Goal: Information Seeking & Learning: Learn about a topic

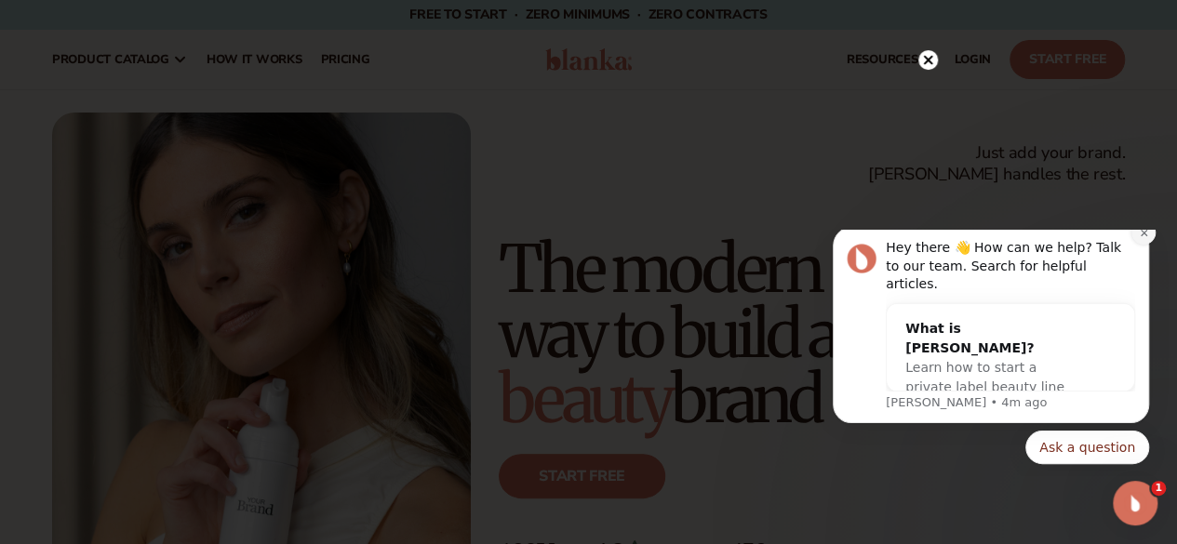
click at [1137, 245] on button "Dismiss notification" at bounding box center [1143, 232] width 24 height 24
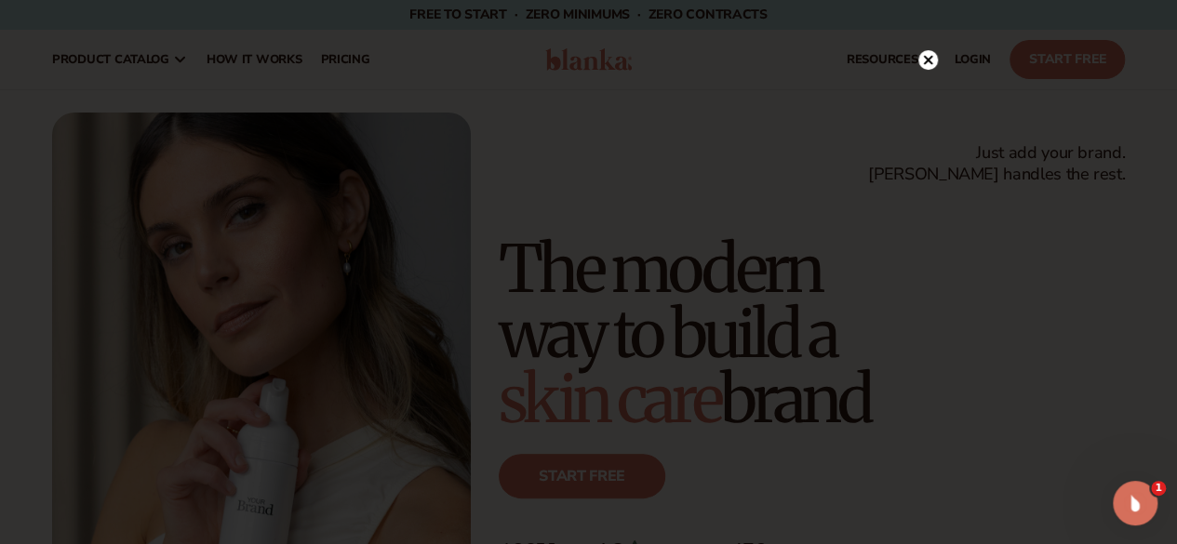
click at [929, 59] on icon at bounding box center [927, 60] width 9 height 9
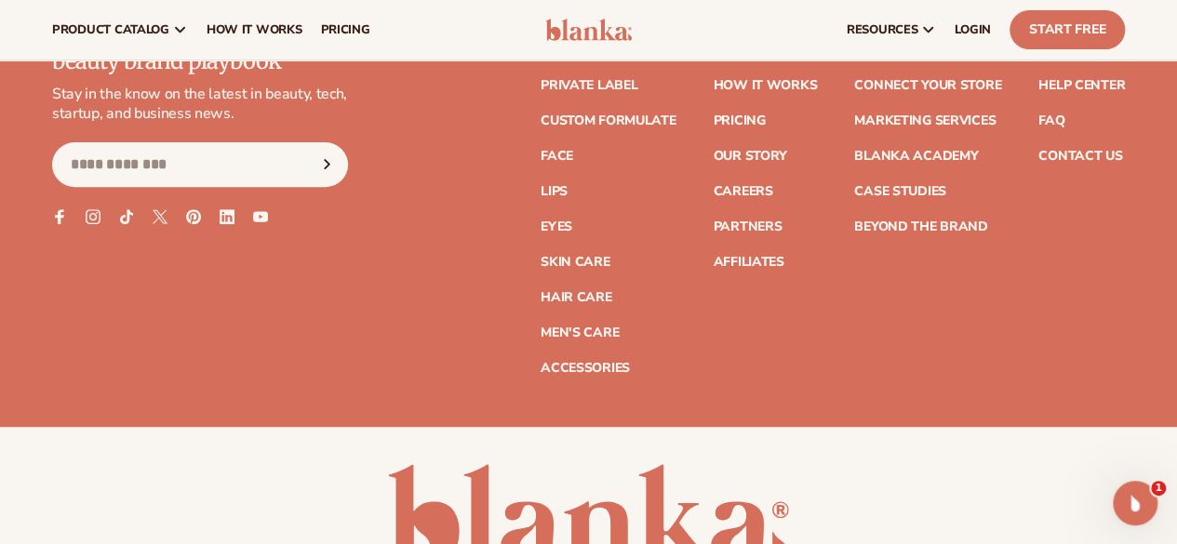
scroll to position [7284, 0]
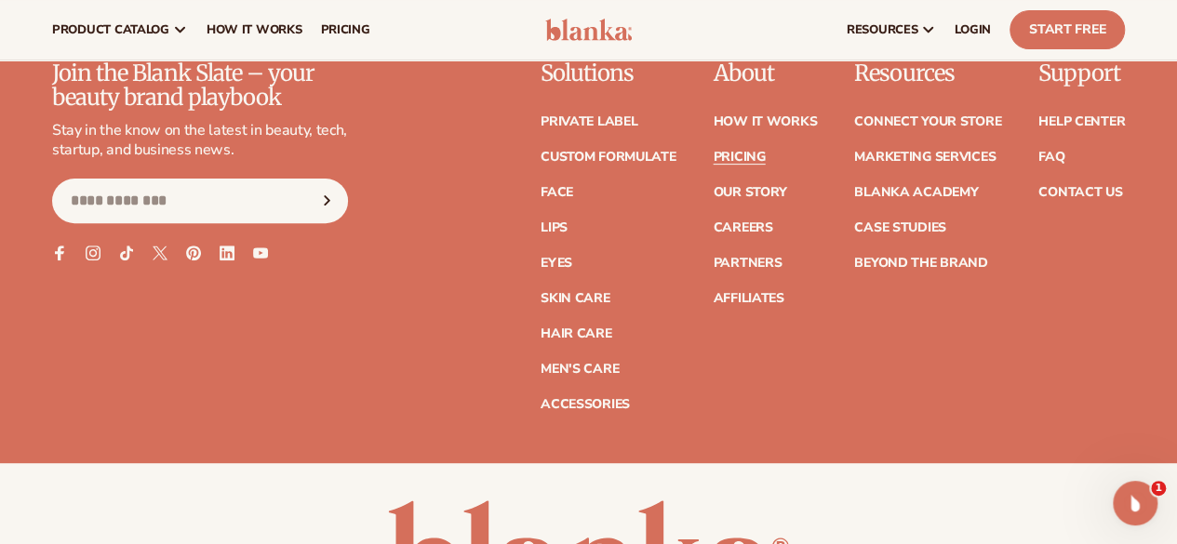
click at [713, 164] on link "Pricing" at bounding box center [739, 157] width 52 height 13
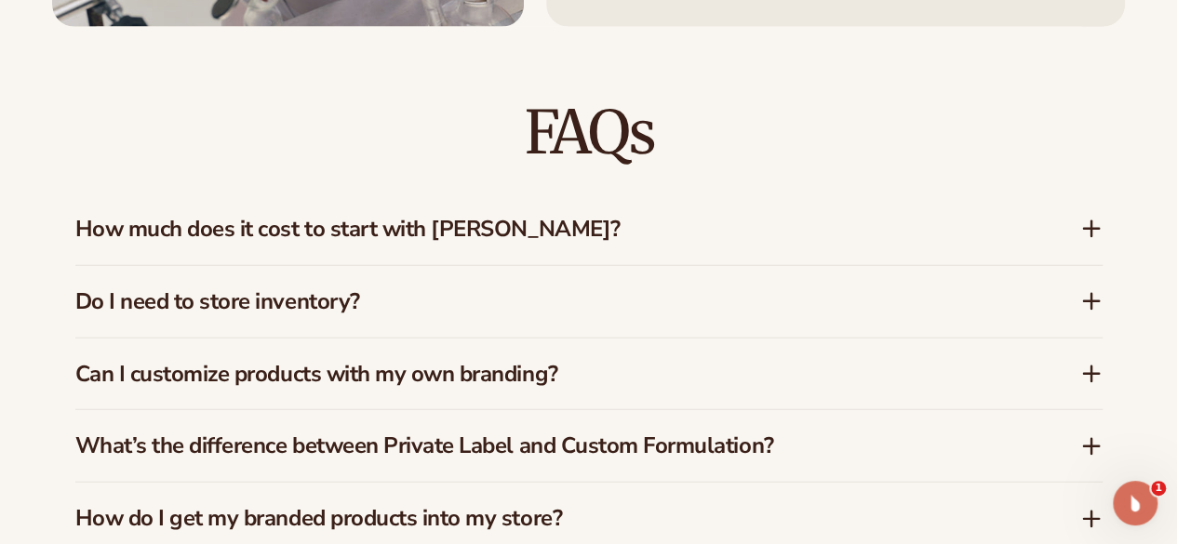
scroll to position [2627, 0]
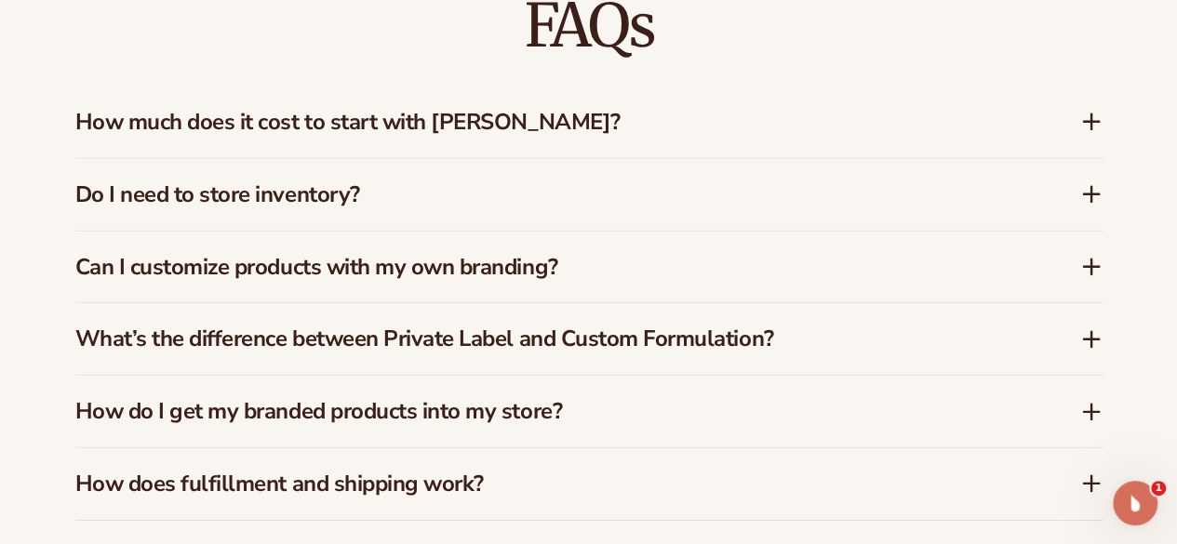
click at [1097, 122] on icon at bounding box center [1091, 122] width 15 height 0
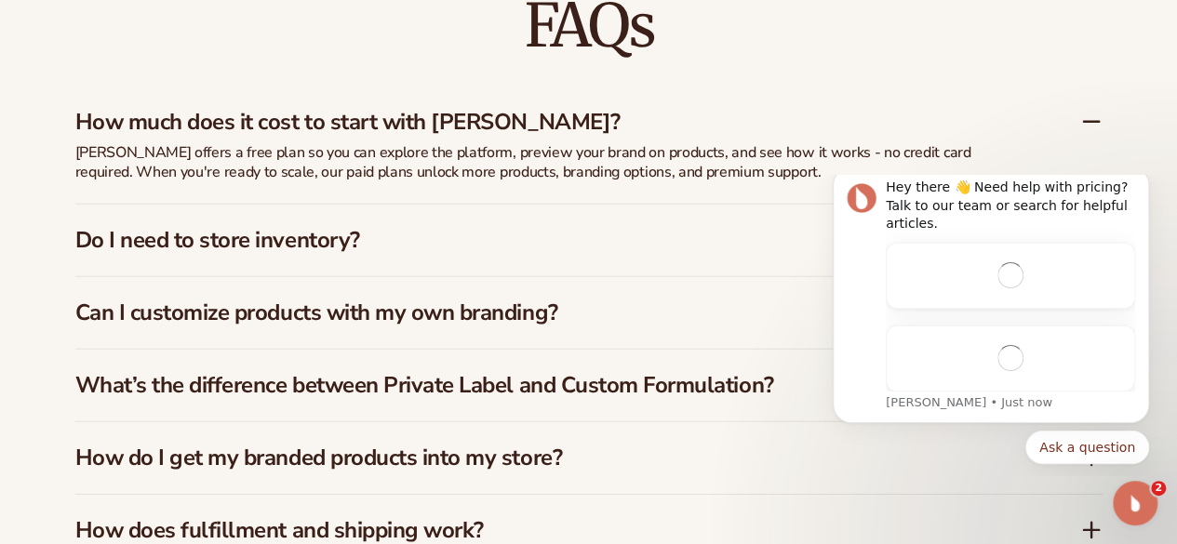
scroll to position [0, 0]
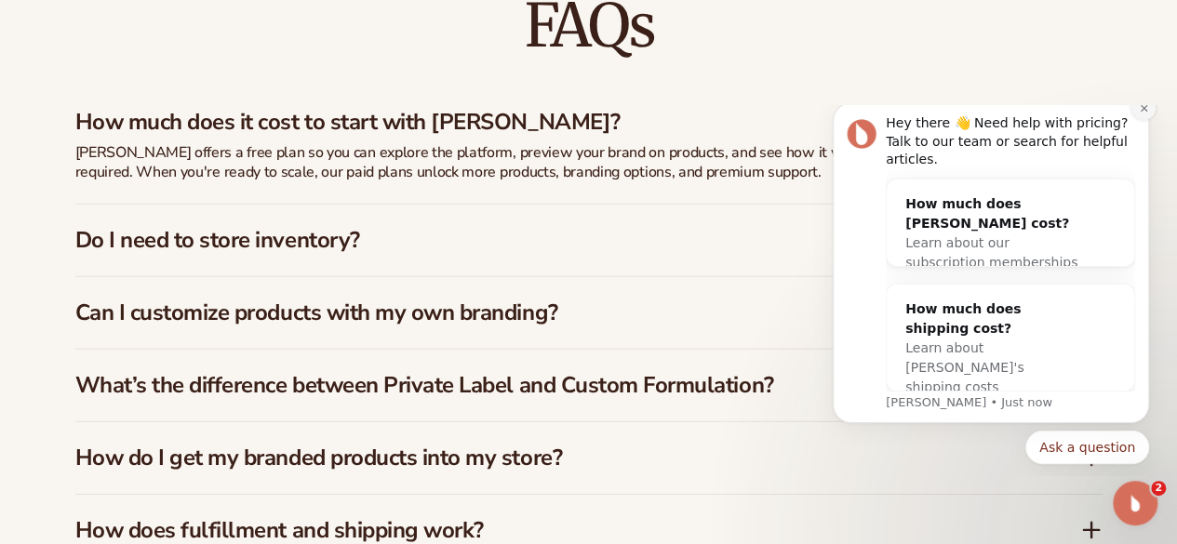
click at [1142, 114] on icon "Dismiss notification" at bounding box center [1144, 108] width 10 height 10
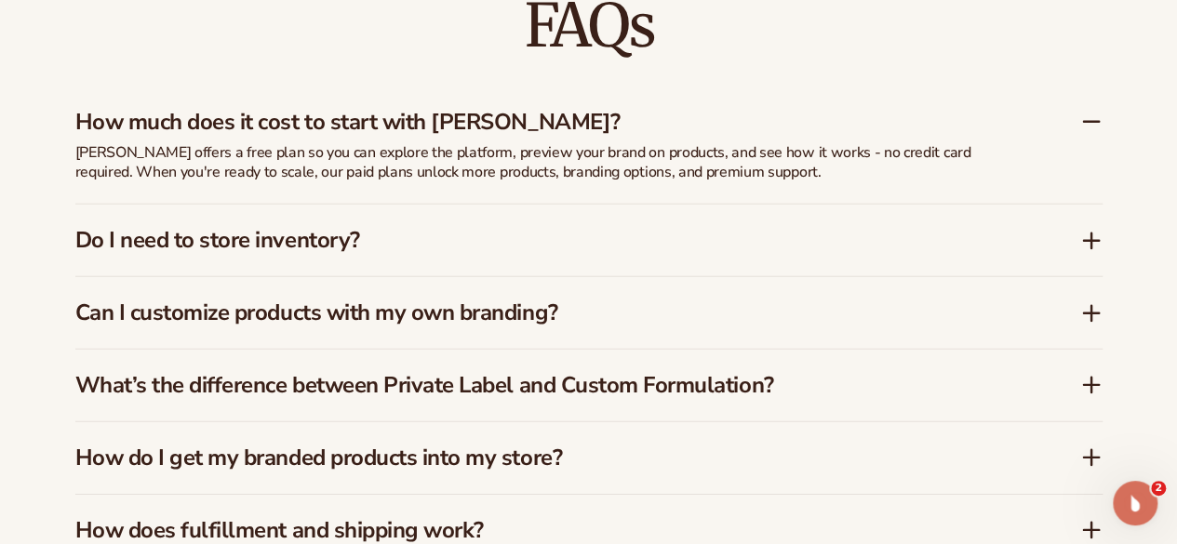
click at [1080, 235] on icon at bounding box center [1091, 241] width 22 height 22
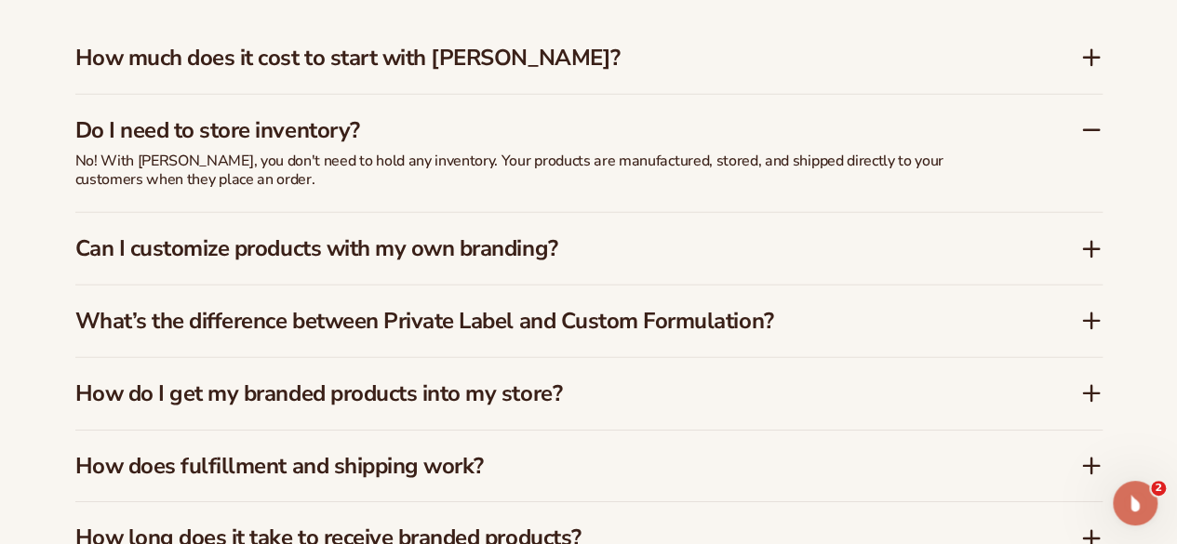
scroll to position [2720, 0]
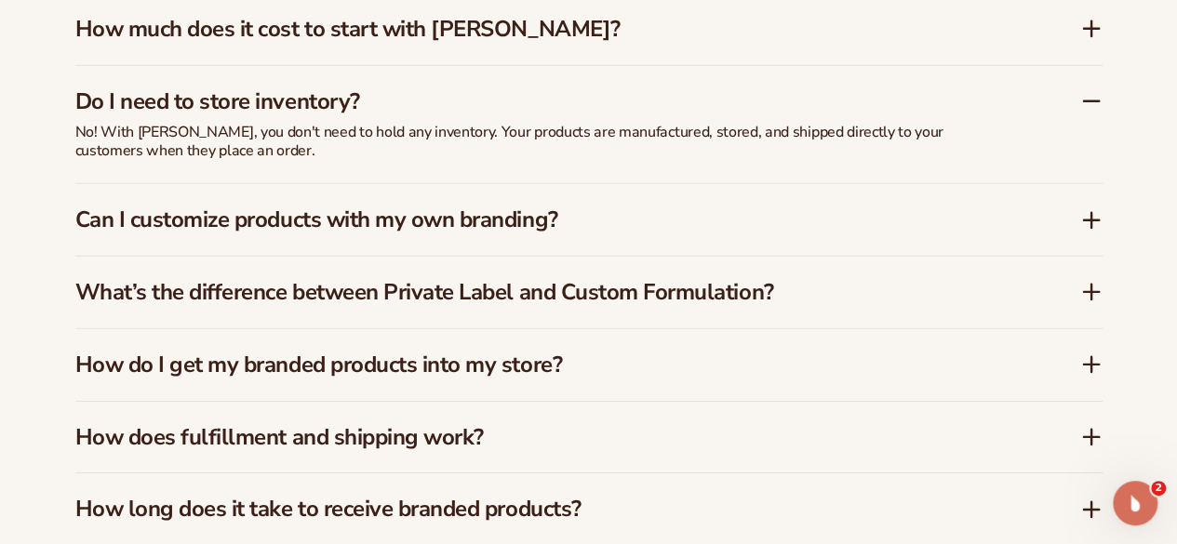
click at [1087, 220] on icon at bounding box center [1091, 220] width 15 height 0
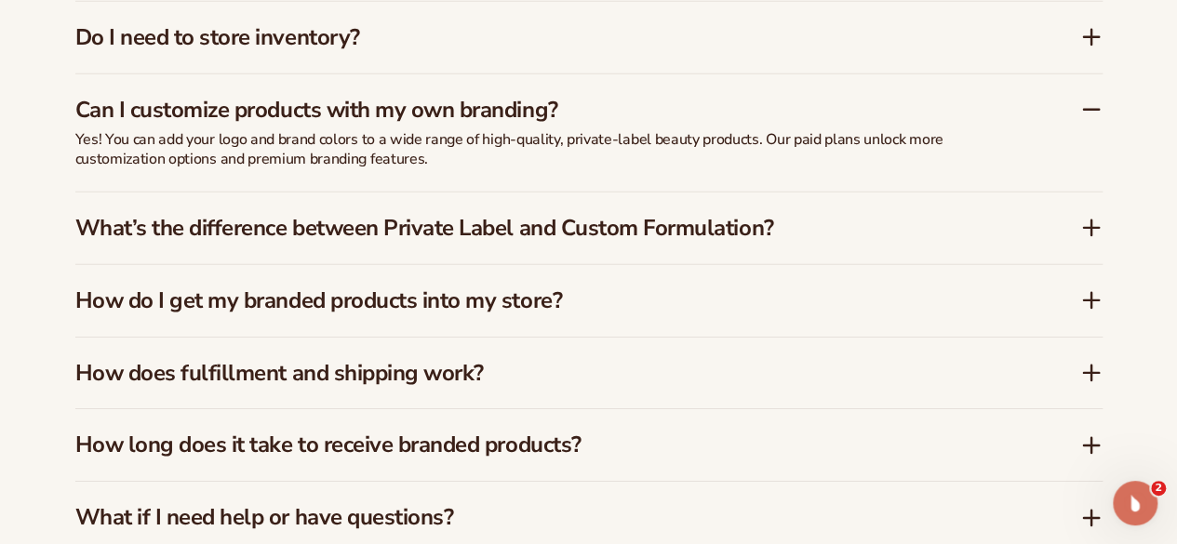
scroll to position [2813, 0]
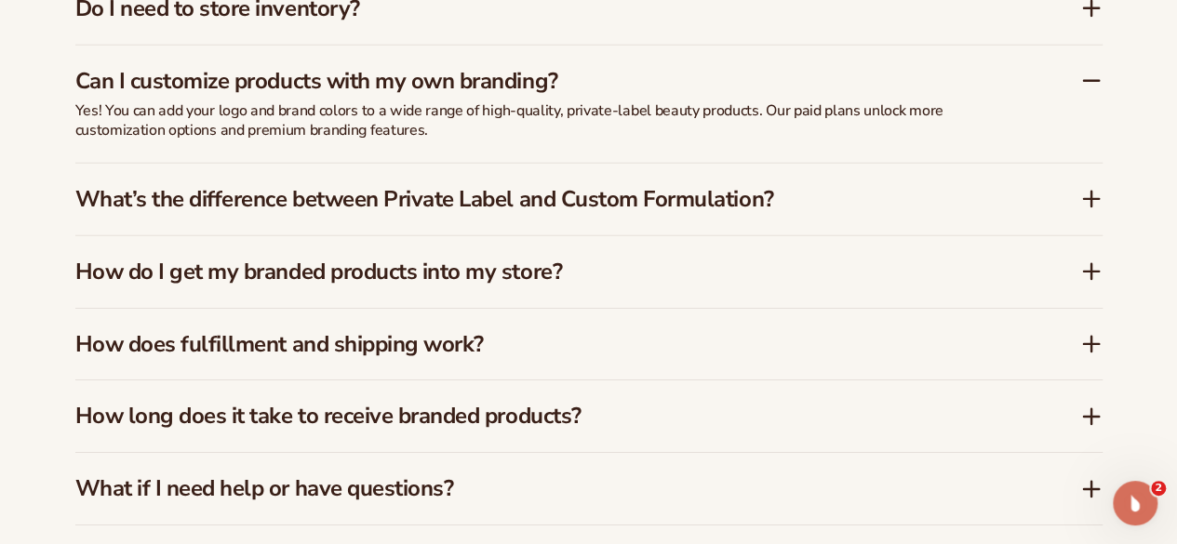
click at [1094, 204] on icon at bounding box center [1091, 199] width 22 height 22
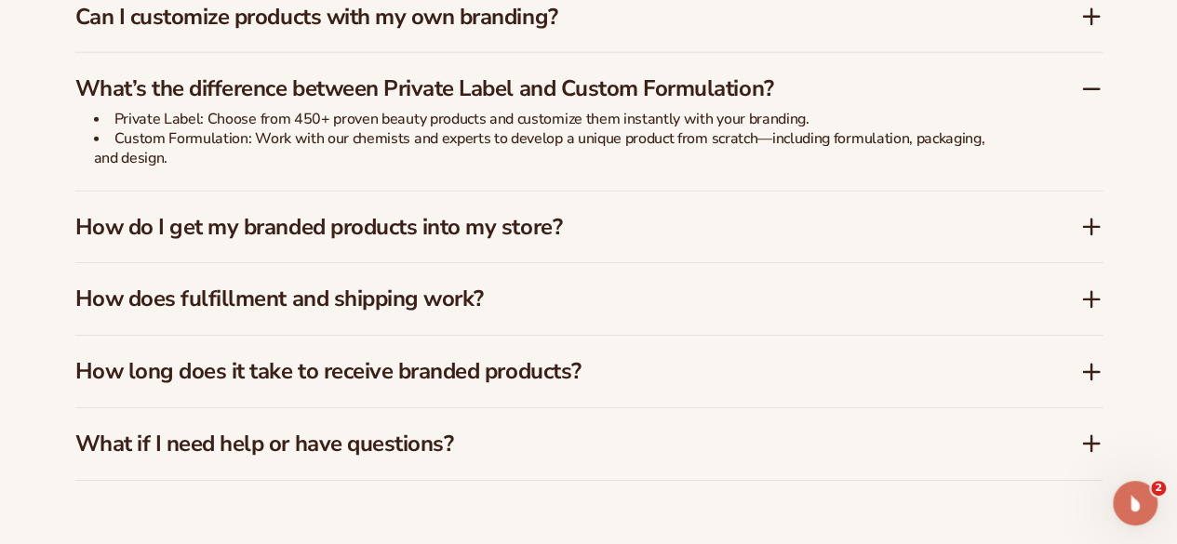
scroll to position [2906, 0]
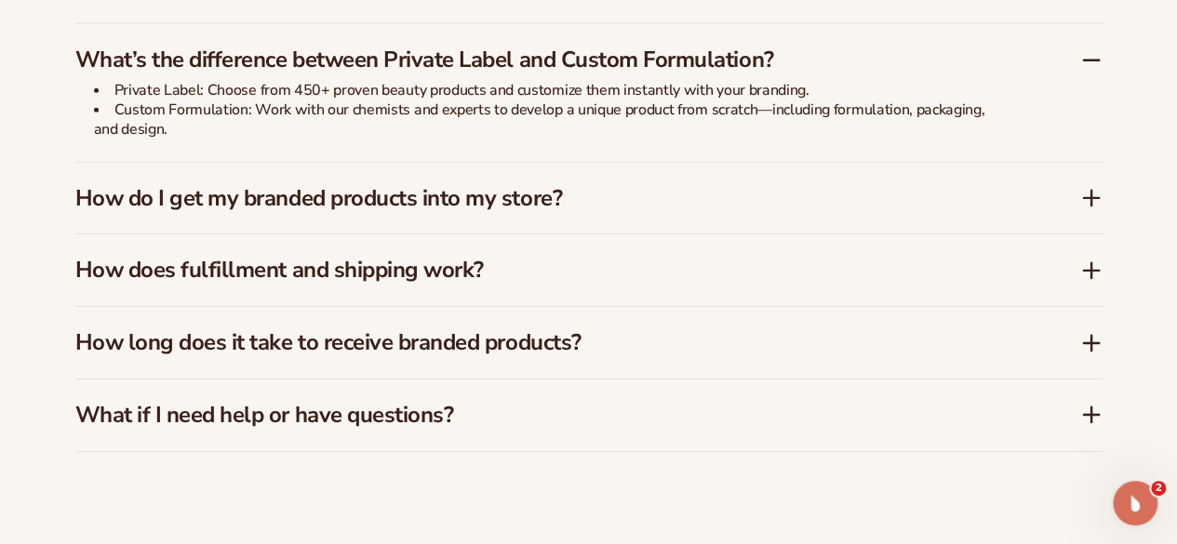
click at [1090, 198] on icon at bounding box center [1091, 198] width 22 height 22
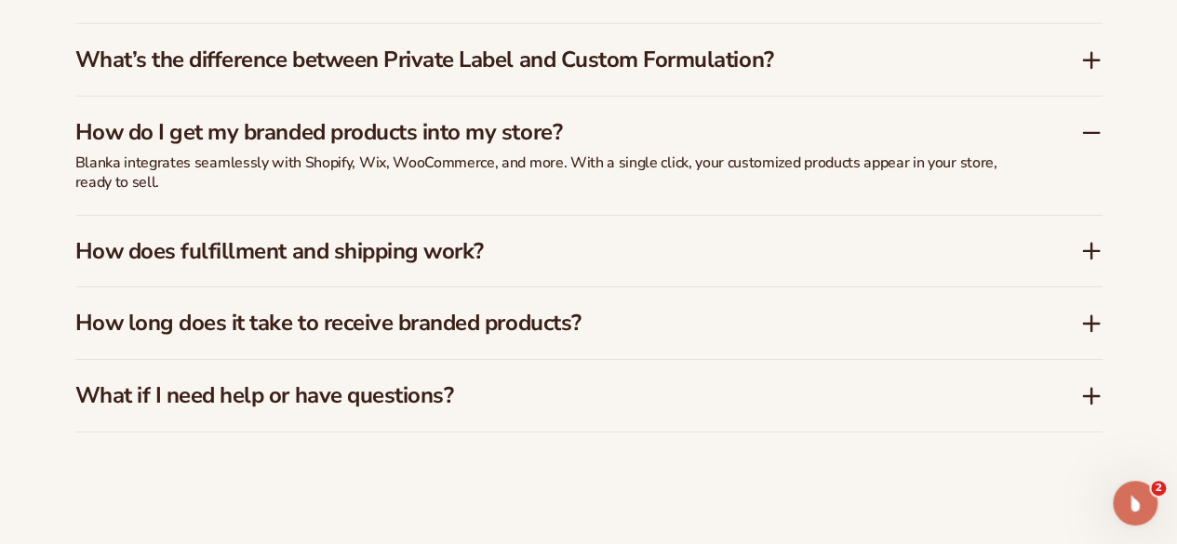
click at [1095, 240] on icon at bounding box center [1091, 251] width 22 height 22
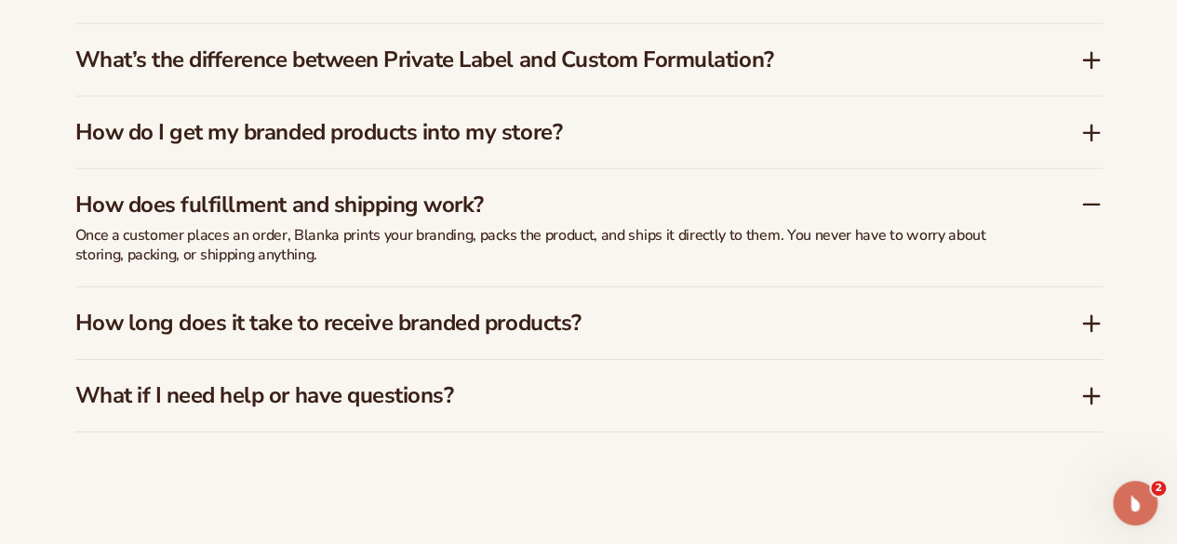
click at [1087, 317] on icon at bounding box center [1091, 324] width 22 height 22
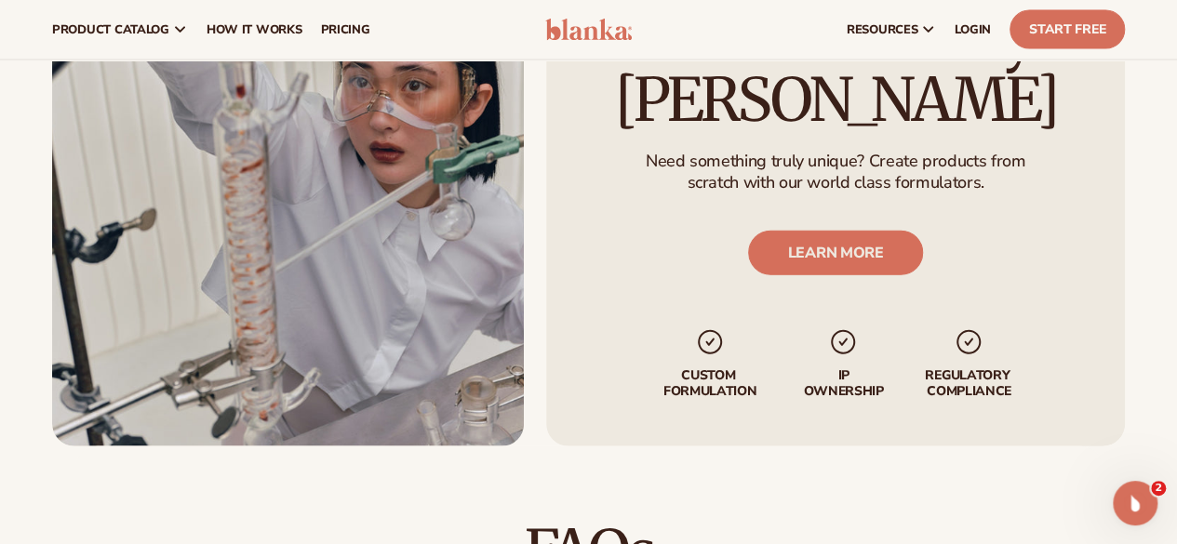
scroll to position [1762, 0]
